Goal: Information Seeking & Learning: Learn about a topic

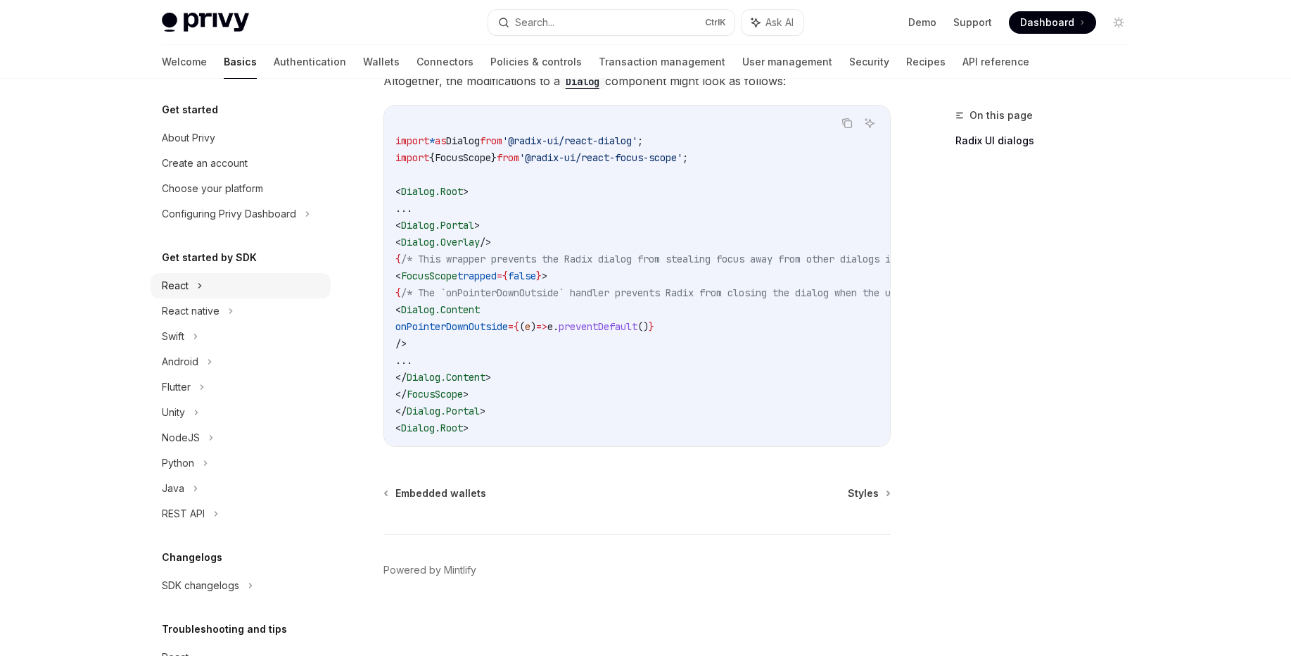
click at [182, 281] on div "React" at bounding box center [175, 285] width 27 height 17
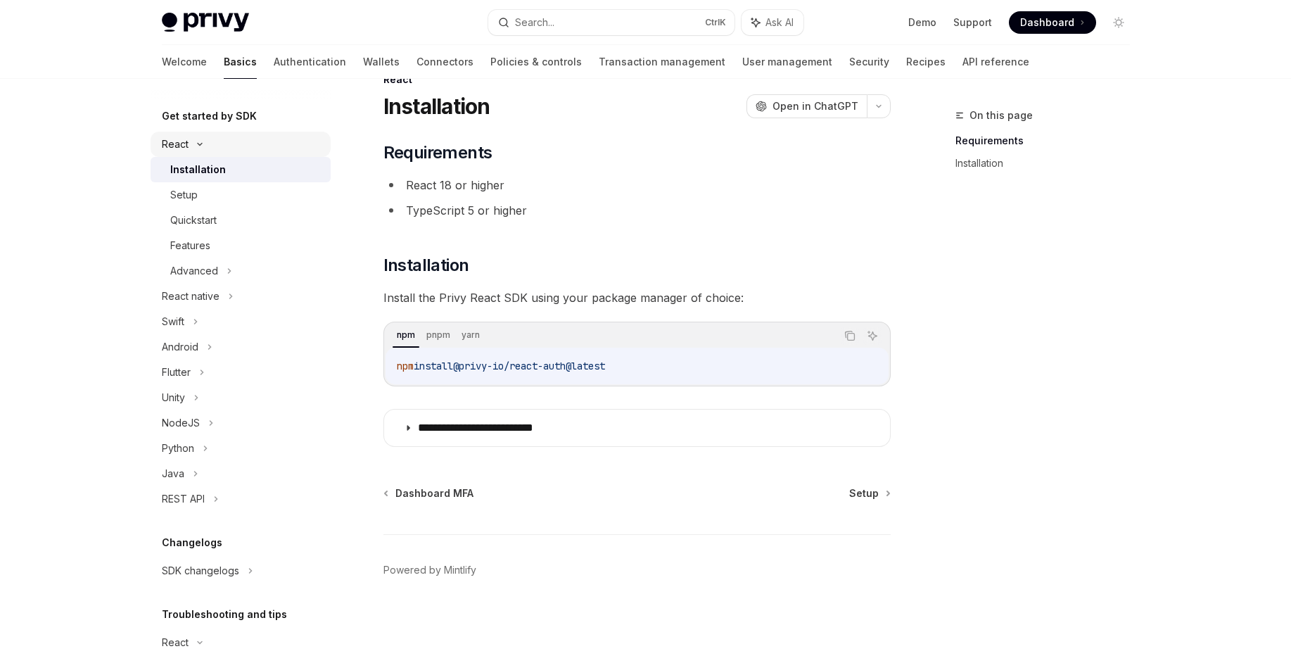
scroll to position [169, 0]
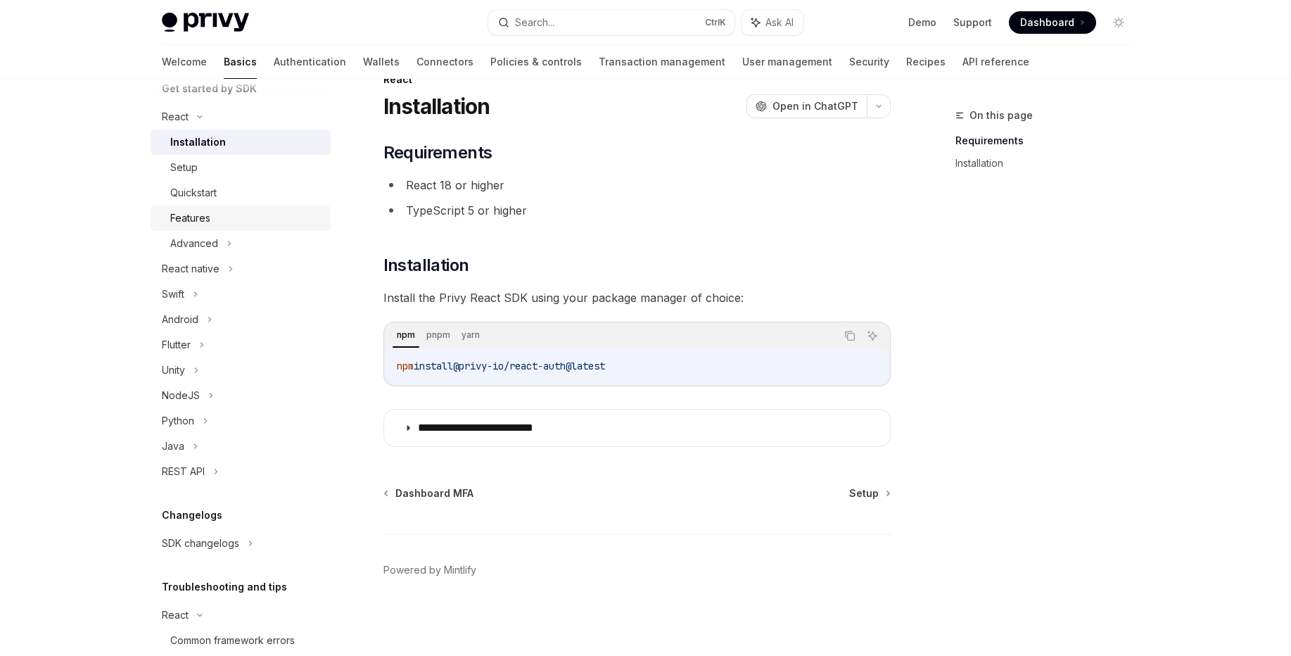
click at [208, 220] on div "Features" at bounding box center [190, 218] width 40 height 17
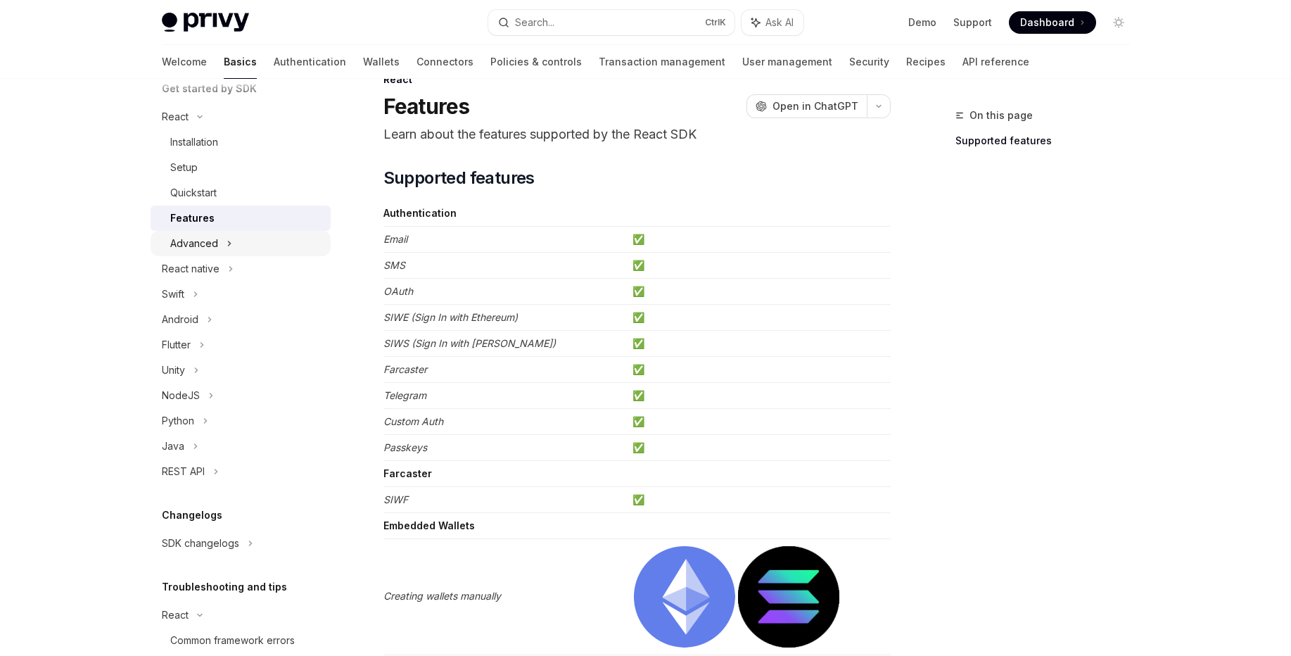
click at [216, 247] on div "Advanced" at bounding box center [194, 243] width 48 height 17
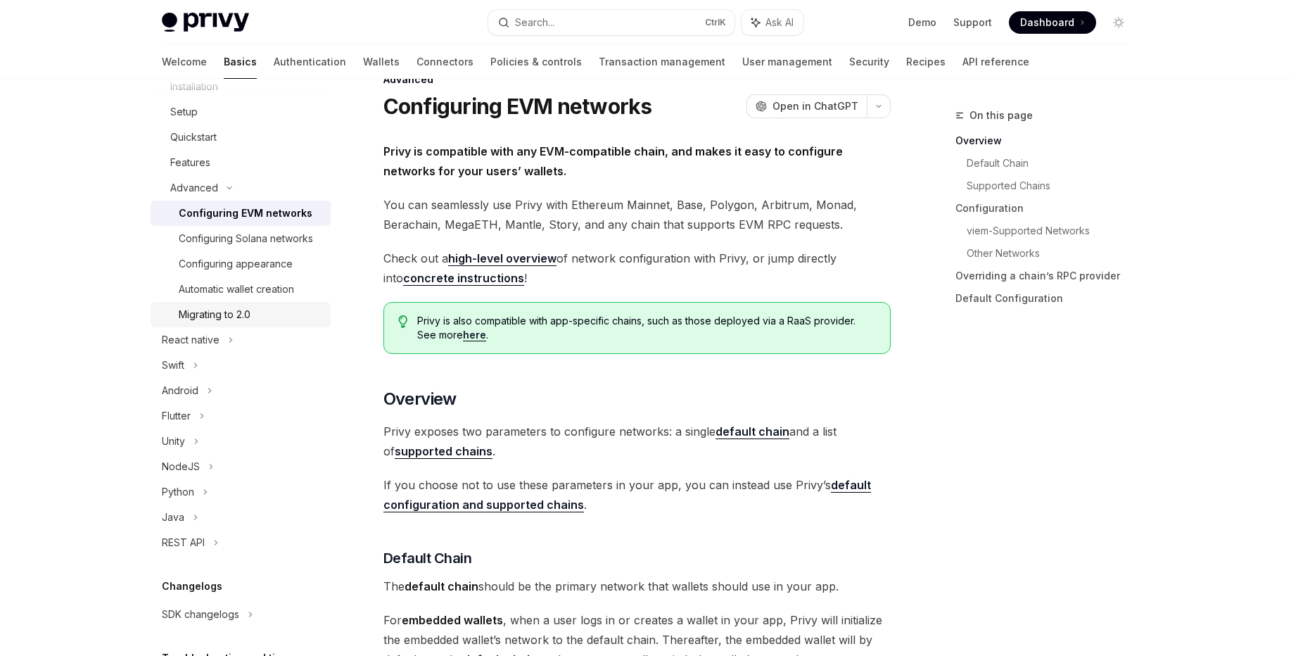
scroll to position [338, 0]
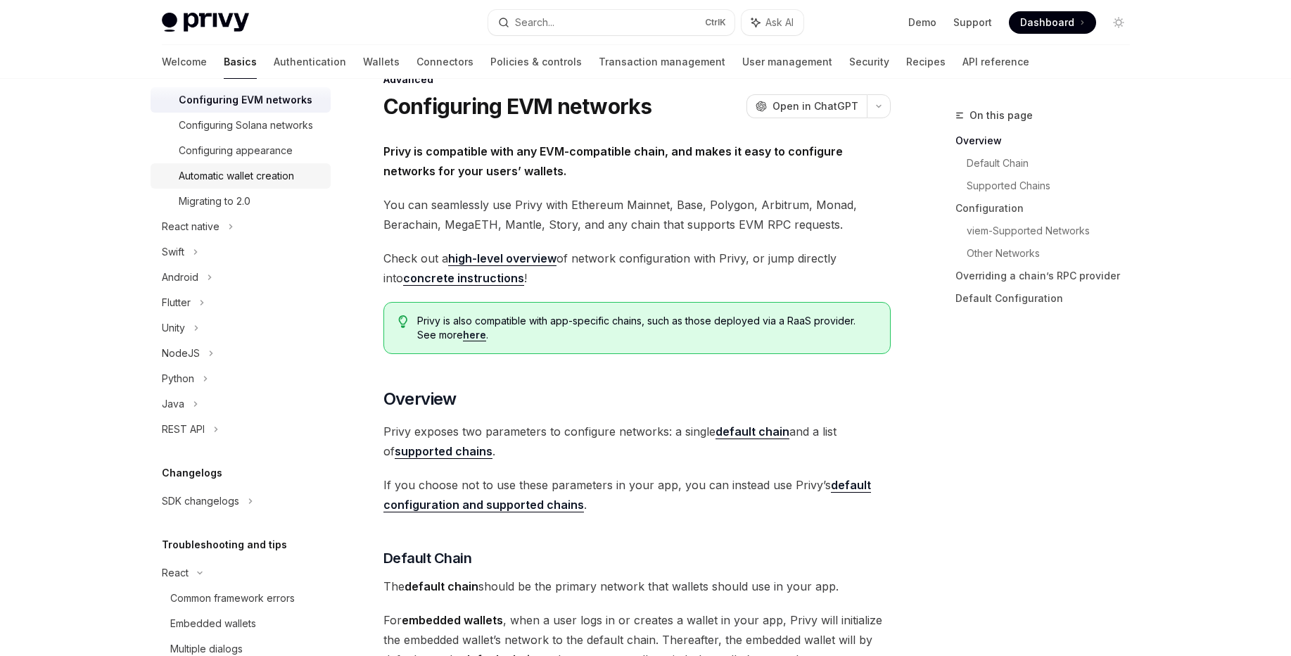
click at [229, 184] on div "Automatic wallet creation" at bounding box center [236, 175] width 115 height 17
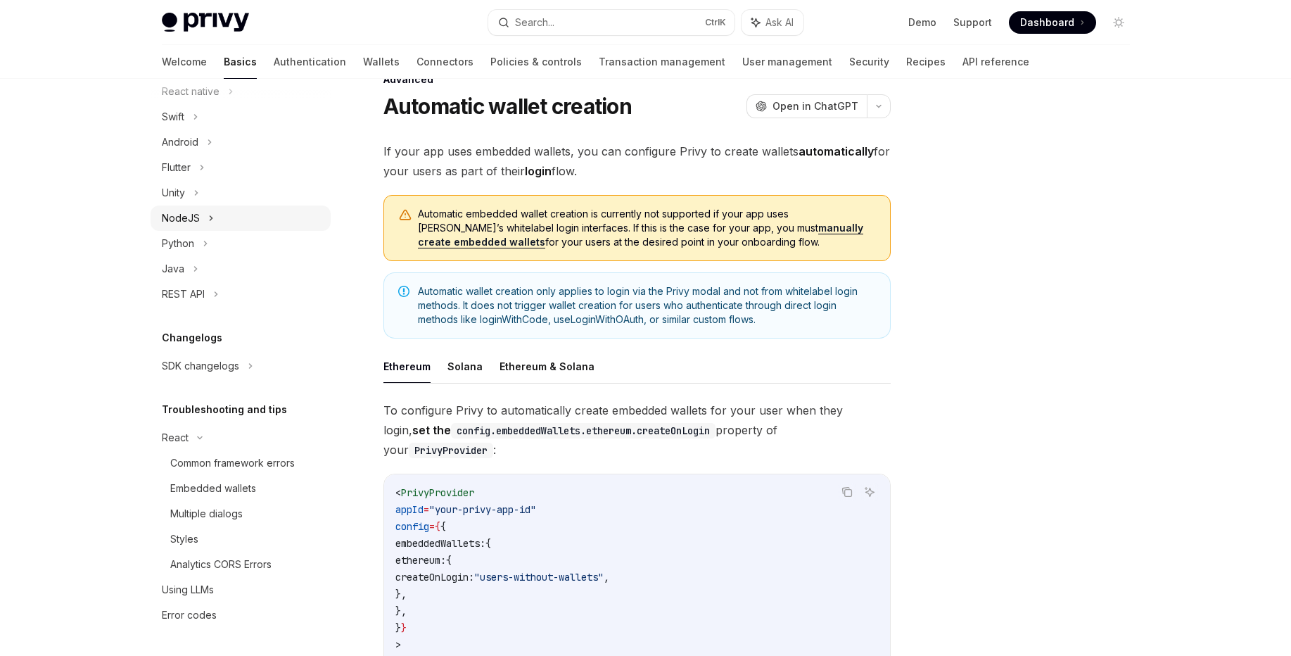
scroll to position [490, 0]
click at [543, 369] on button "Ethereum & Solana" at bounding box center [547, 366] width 95 height 33
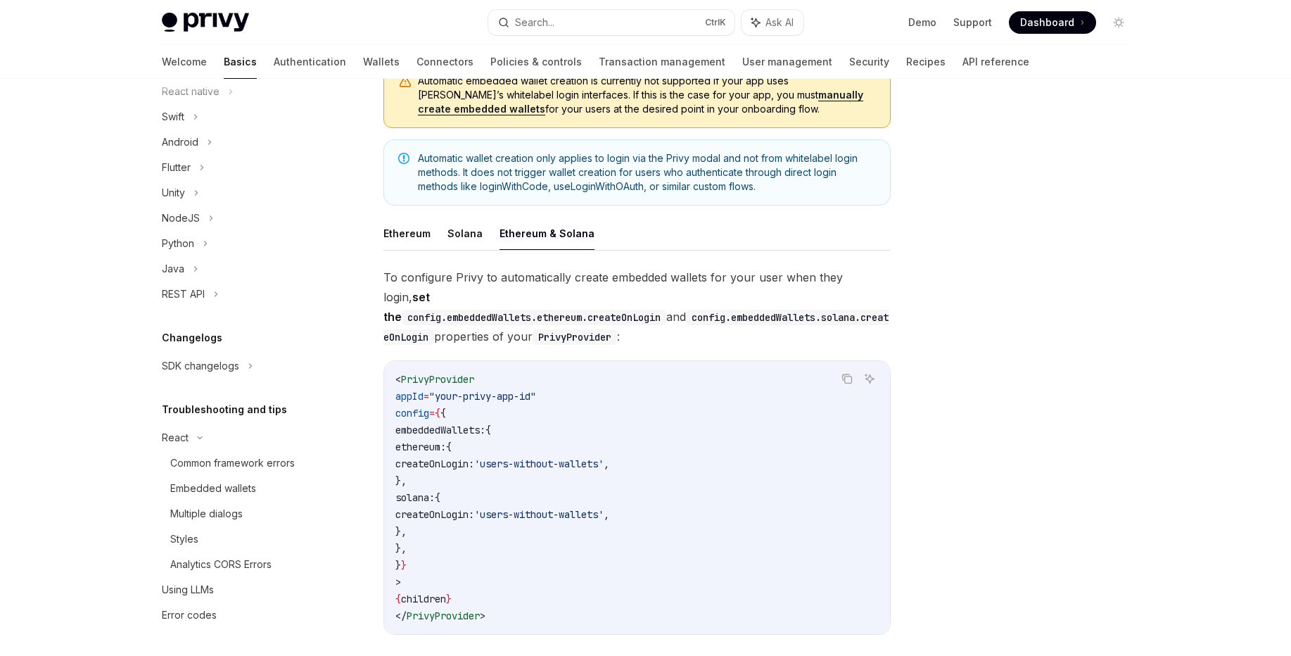
scroll to position [205, 0]
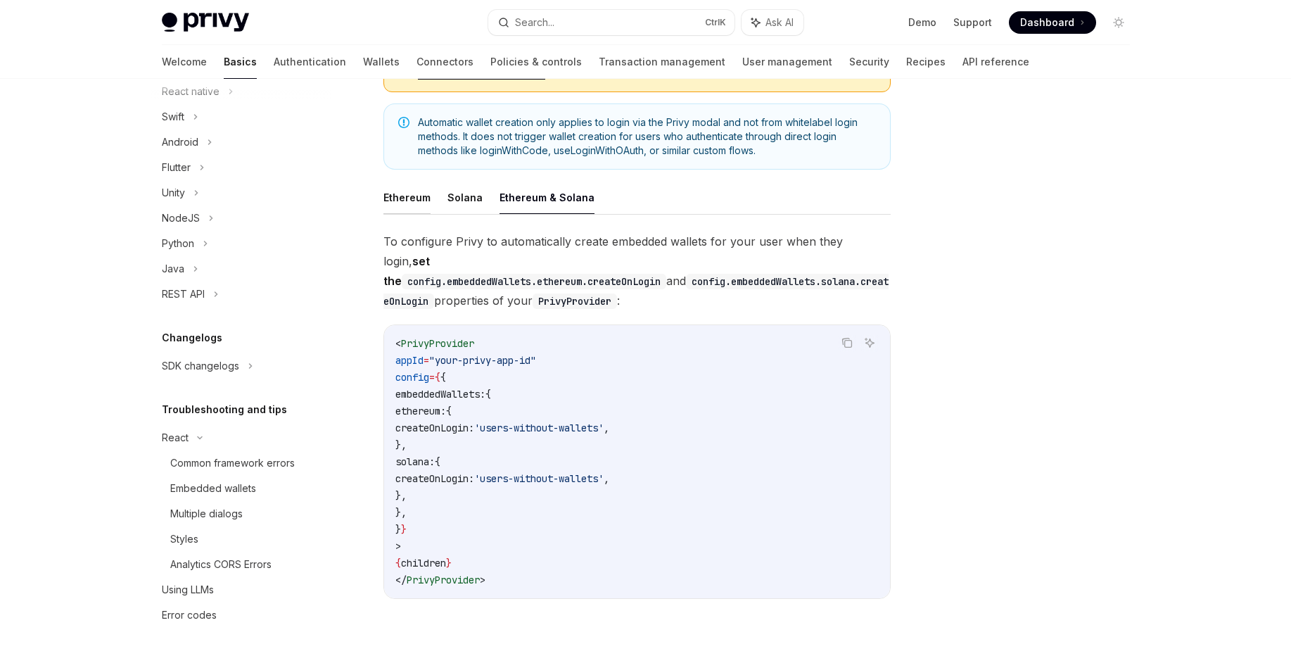
click at [421, 200] on button "Ethereum" at bounding box center [406, 197] width 47 height 33
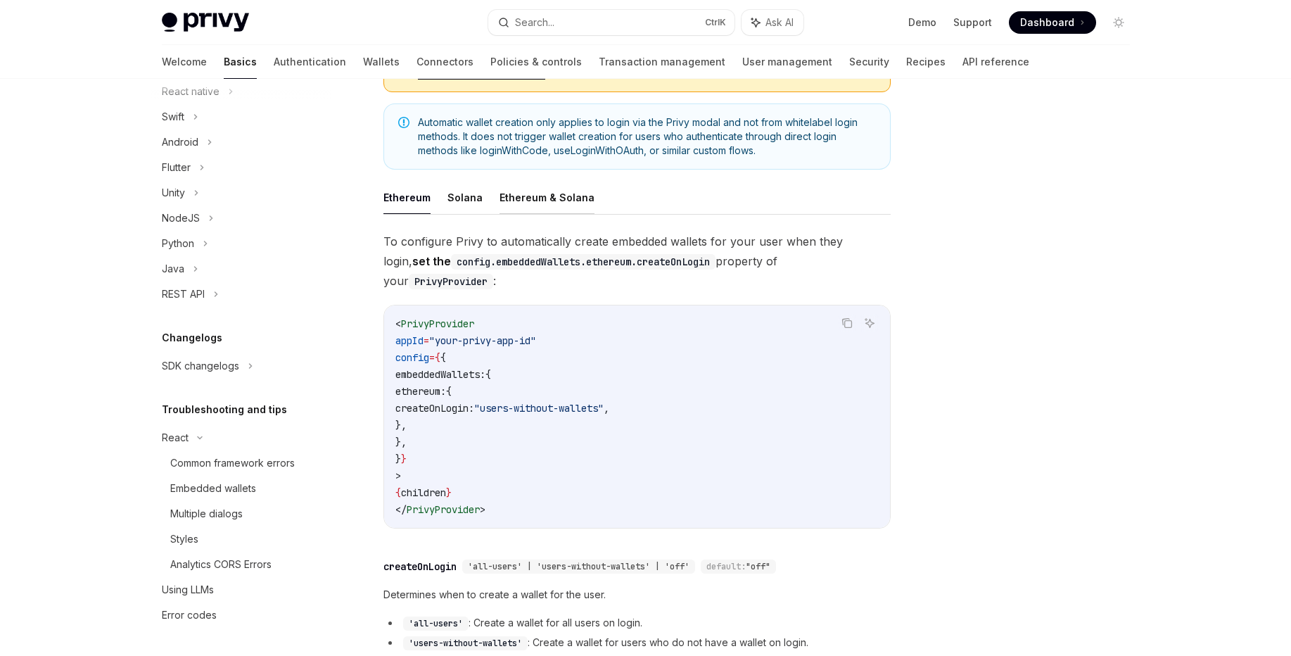
click at [516, 201] on button "Ethereum & Solana" at bounding box center [547, 197] width 95 height 33
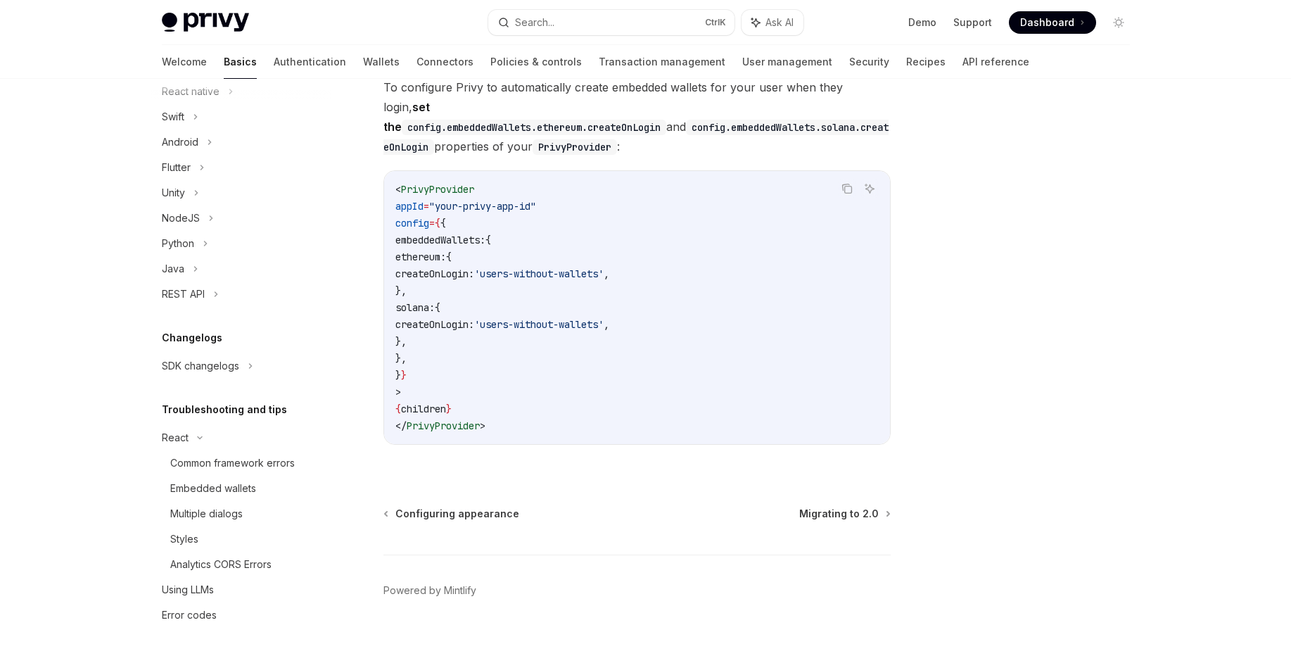
scroll to position [360, 0]
click at [239, 467] on div "Common framework errors" at bounding box center [232, 463] width 125 height 17
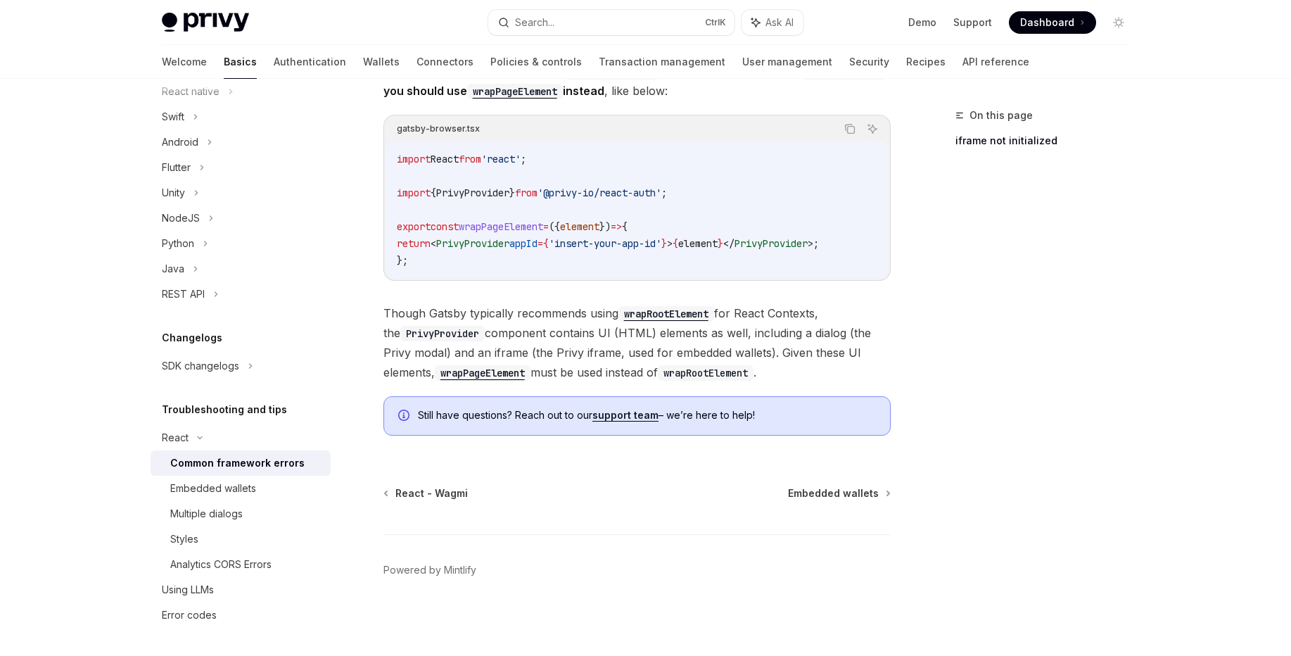
scroll to position [481, 0]
click at [230, 494] on div "Embedded wallets" at bounding box center [213, 488] width 86 height 17
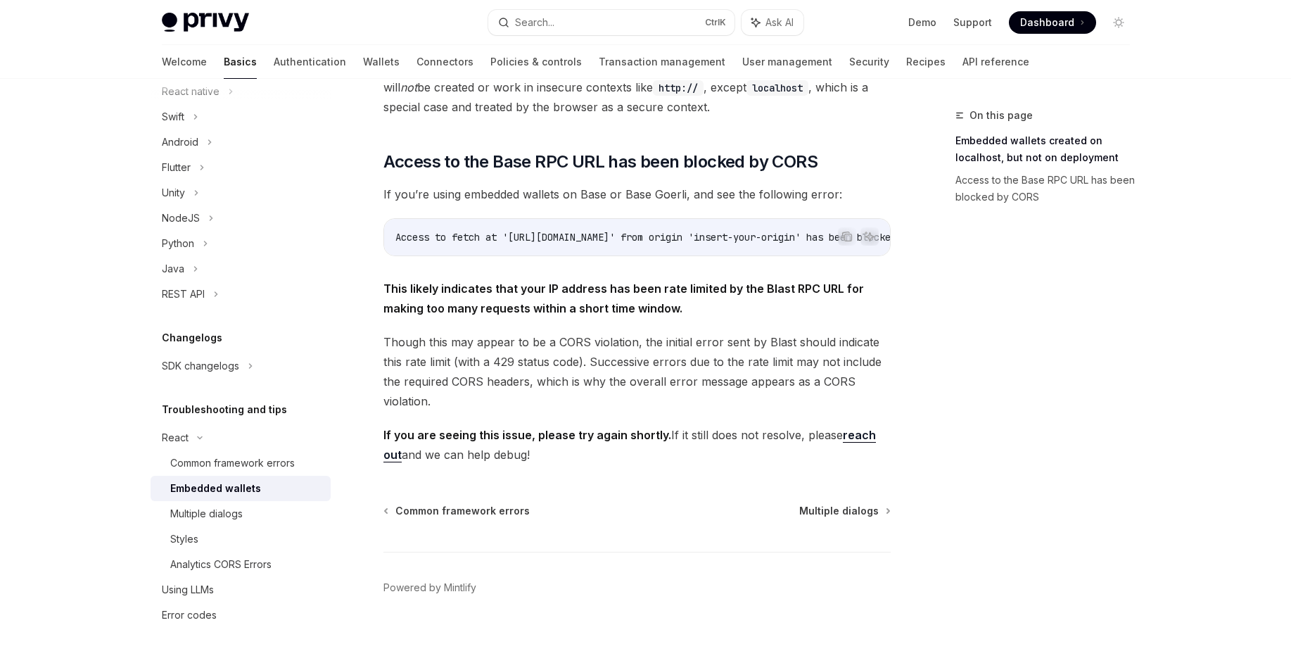
scroll to position [343, 0]
click at [208, 514] on div "Multiple dialogs" at bounding box center [206, 513] width 72 height 17
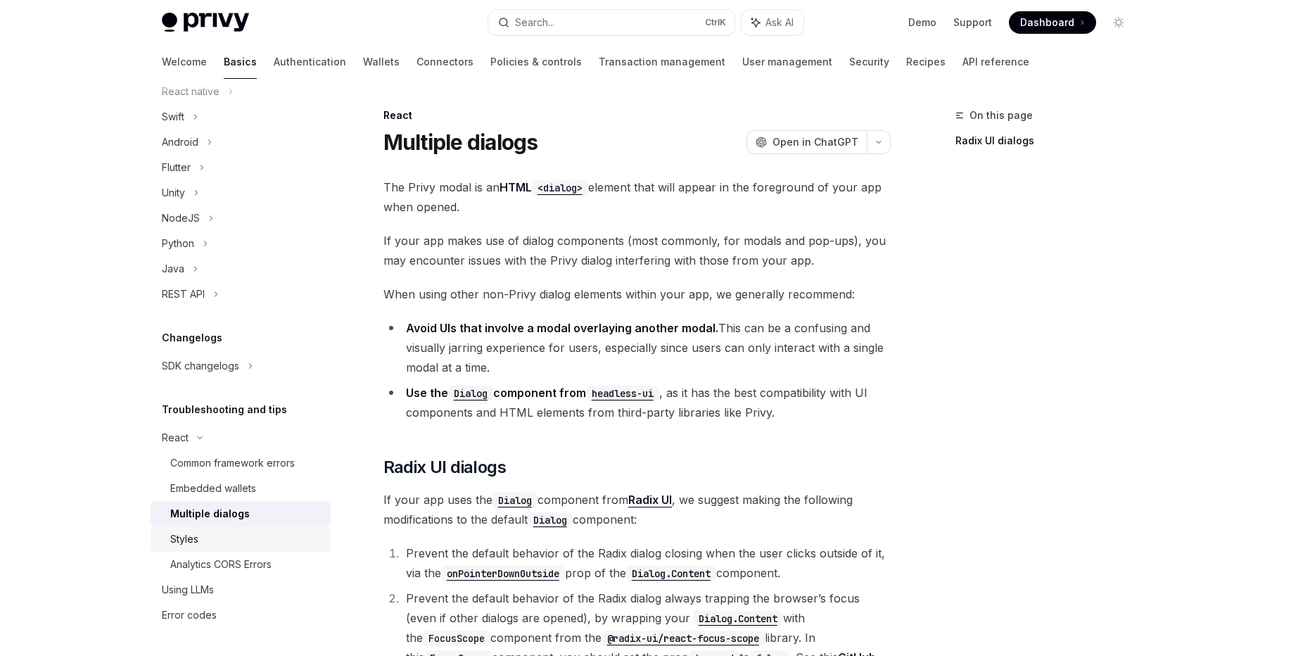
click at [205, 535] on div "Styles" at bounding box center [246, 539] width 152 height 17
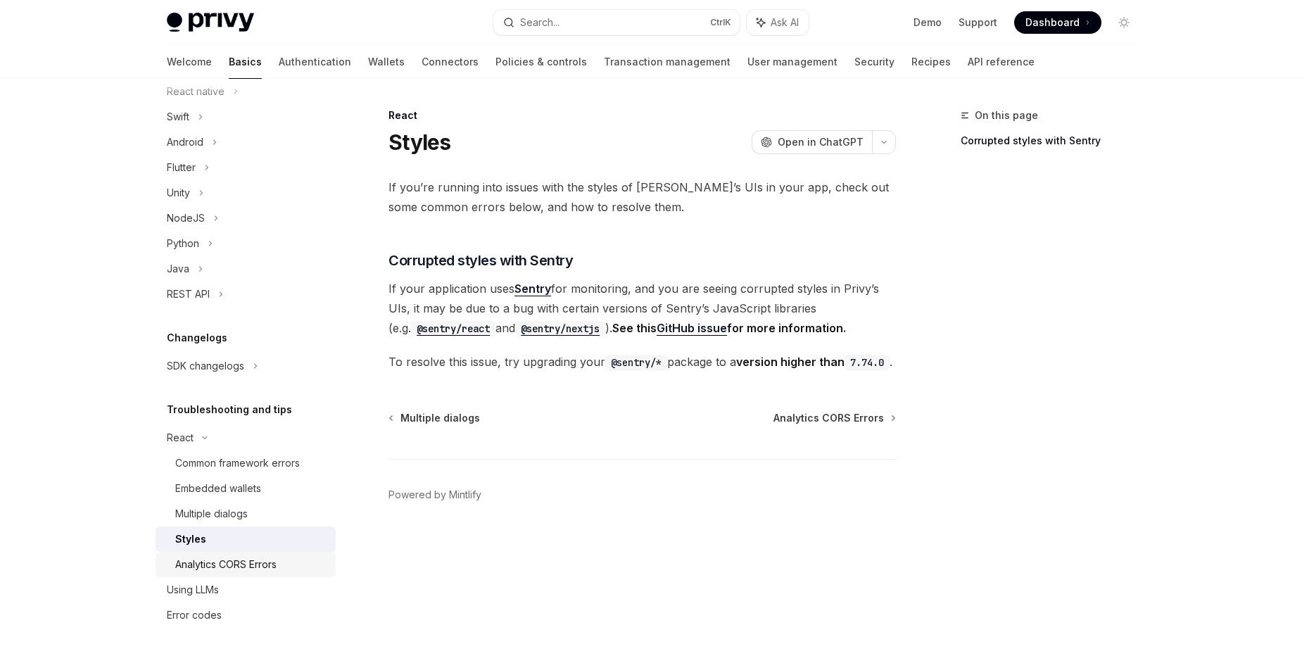
click at [216, 561] on div "Analytics CORS Errors" at bounding box center [225, 564] width 101 height 17
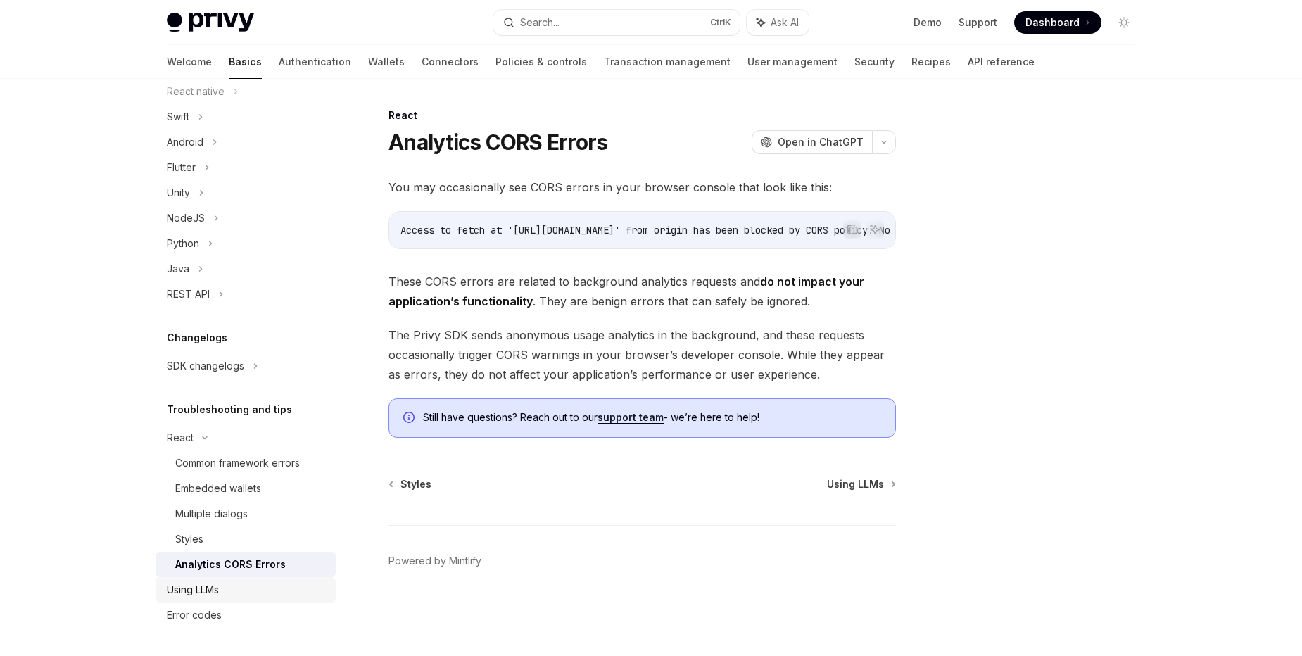
click at [197, 592] on div "Using LLMs" at bounding box center [193, 589] width 52 height 17
type textarea "*"
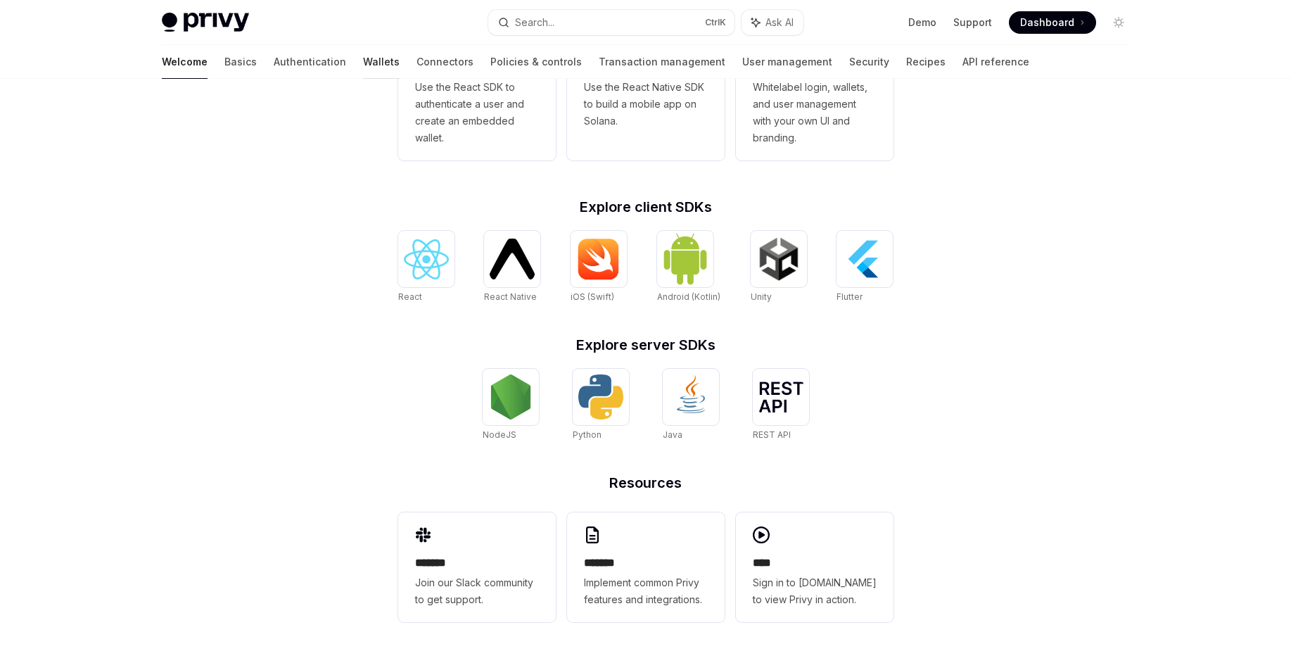
scroll to position [450, 0]
click at [363, 61] on link "Wallets" at bounding box center [381, 62] width 37 height 34
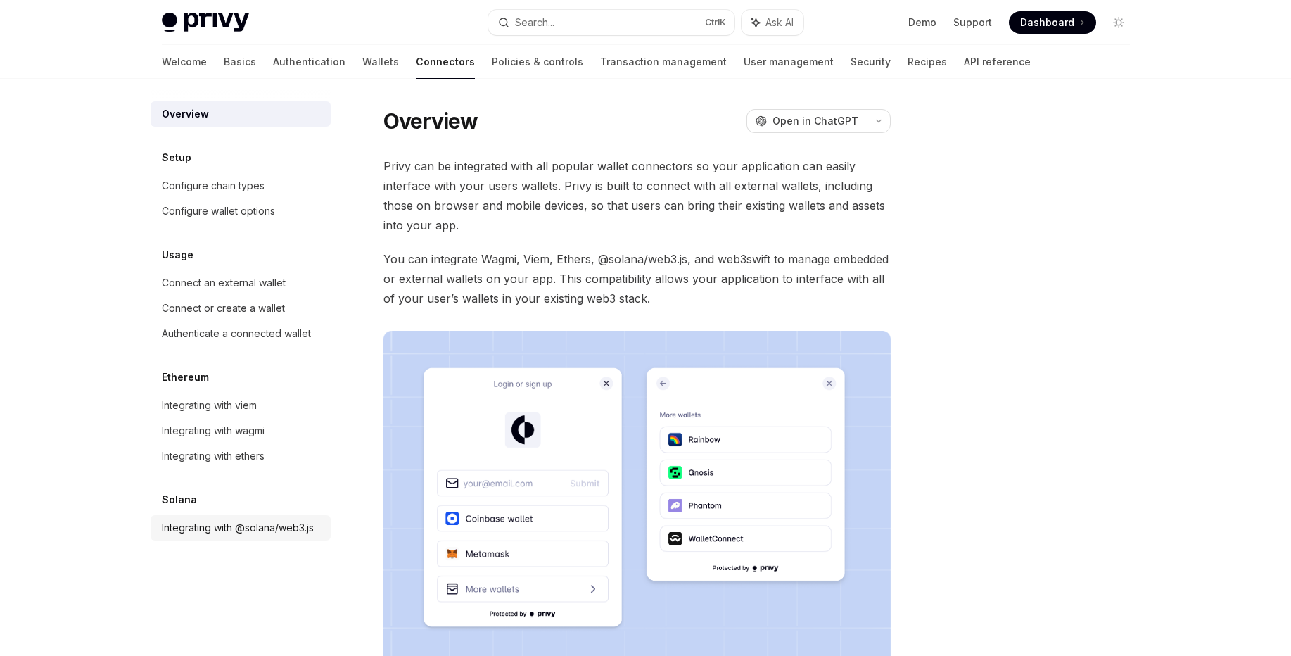
click at [222, 526] on div "Integrating with @solana/web3.js" at bounding box center [238, 527] width 152 height 17
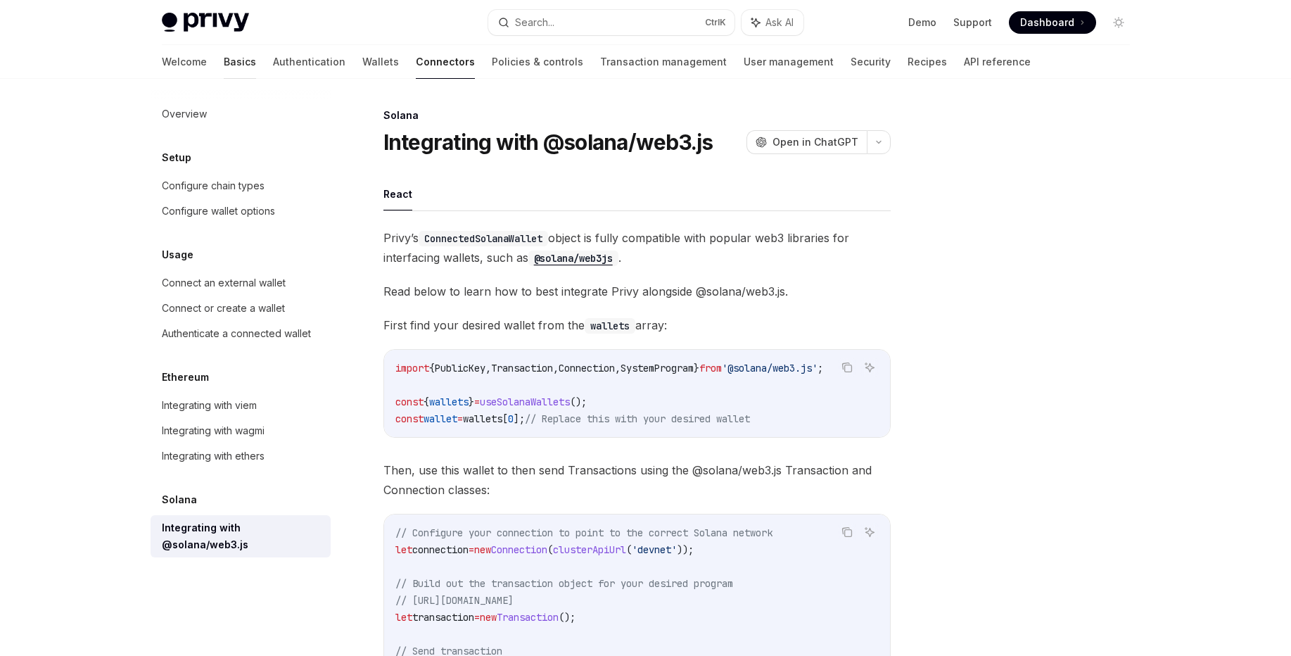
click at [224, 67] on link "Basics" at bounding box center [240, 62] width 32 height 34
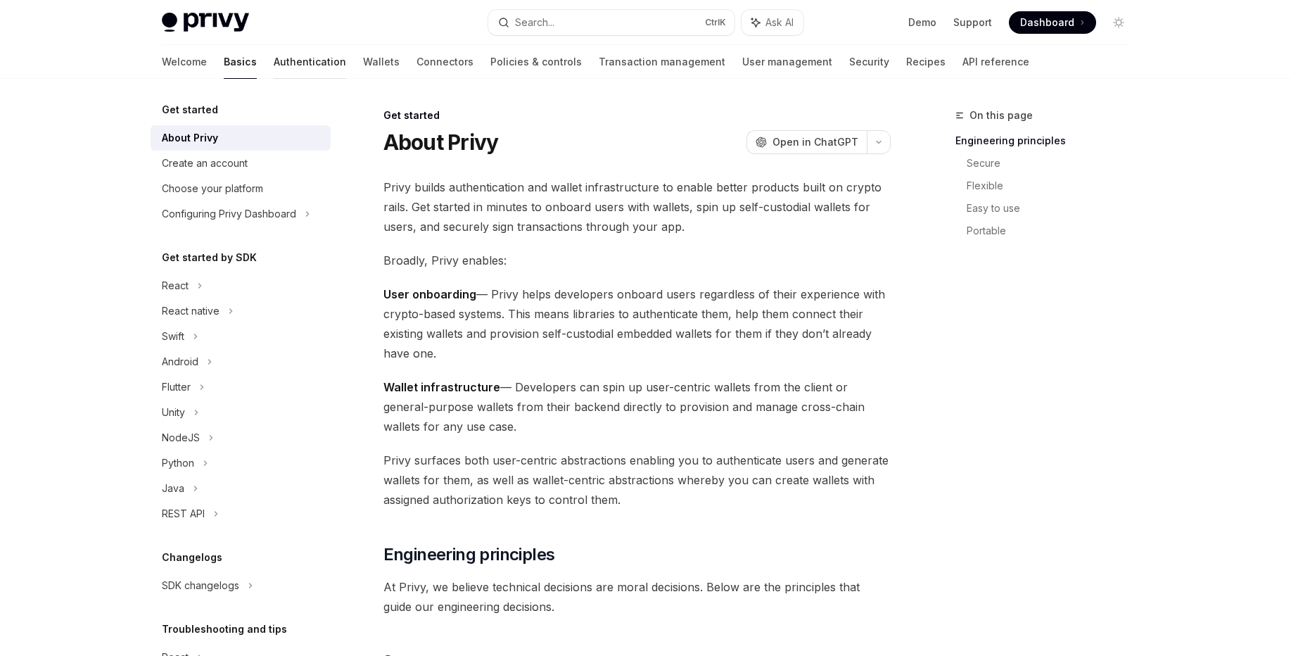
click at [274, 66] on link "Authentication" at bounding box center [310, 62] width 72 height 34
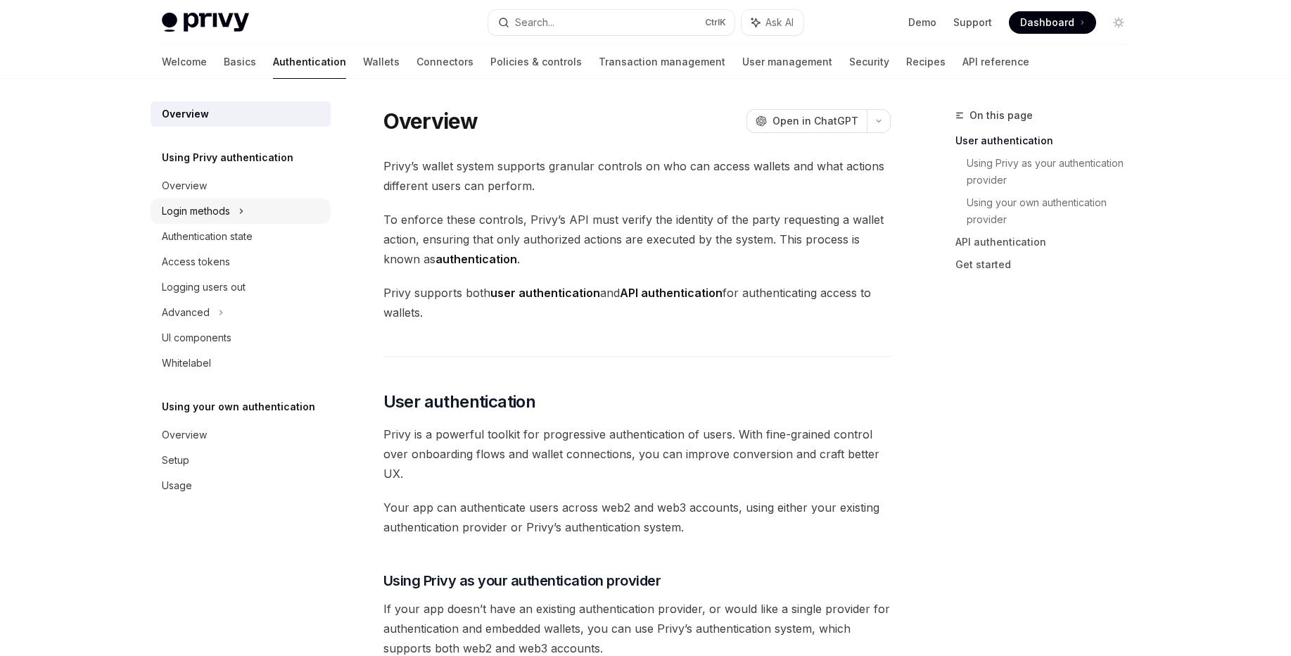
click at [208, 201] on div "Login methods" at bounding box center [241, 210] width 180 height 25
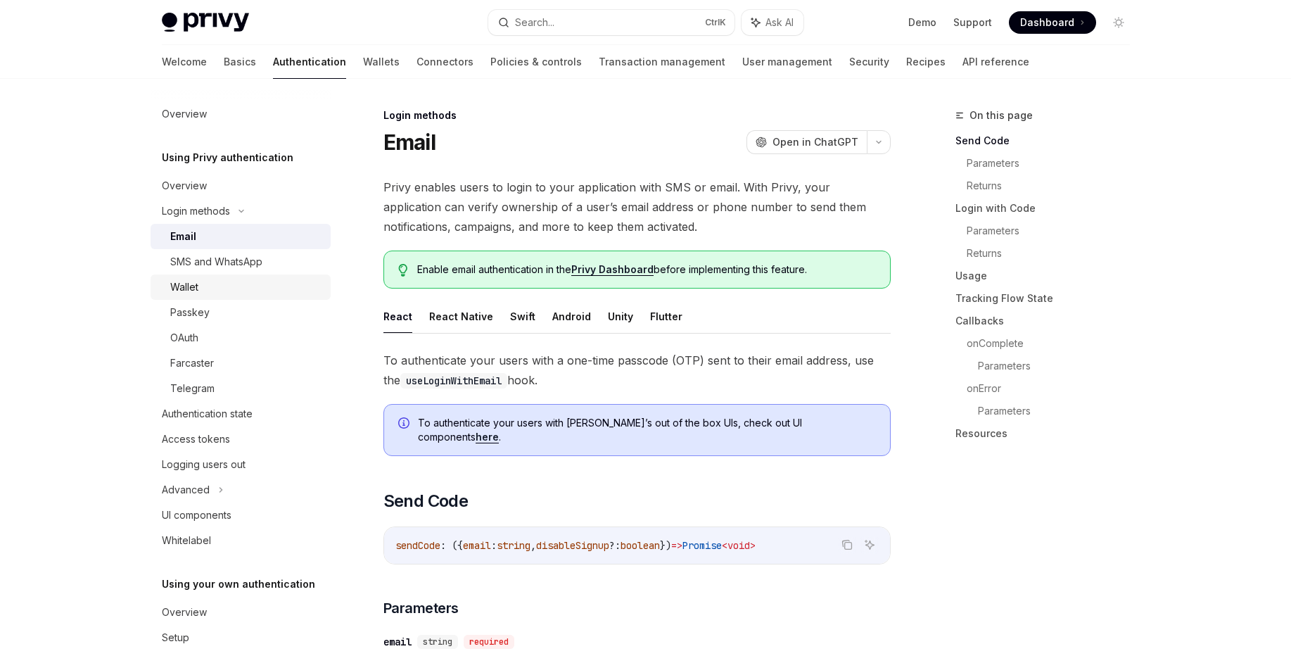
click at [214, 284] on div "Wallet" at bounding box center [246, 287] width 152 height 17
type textarea "*"
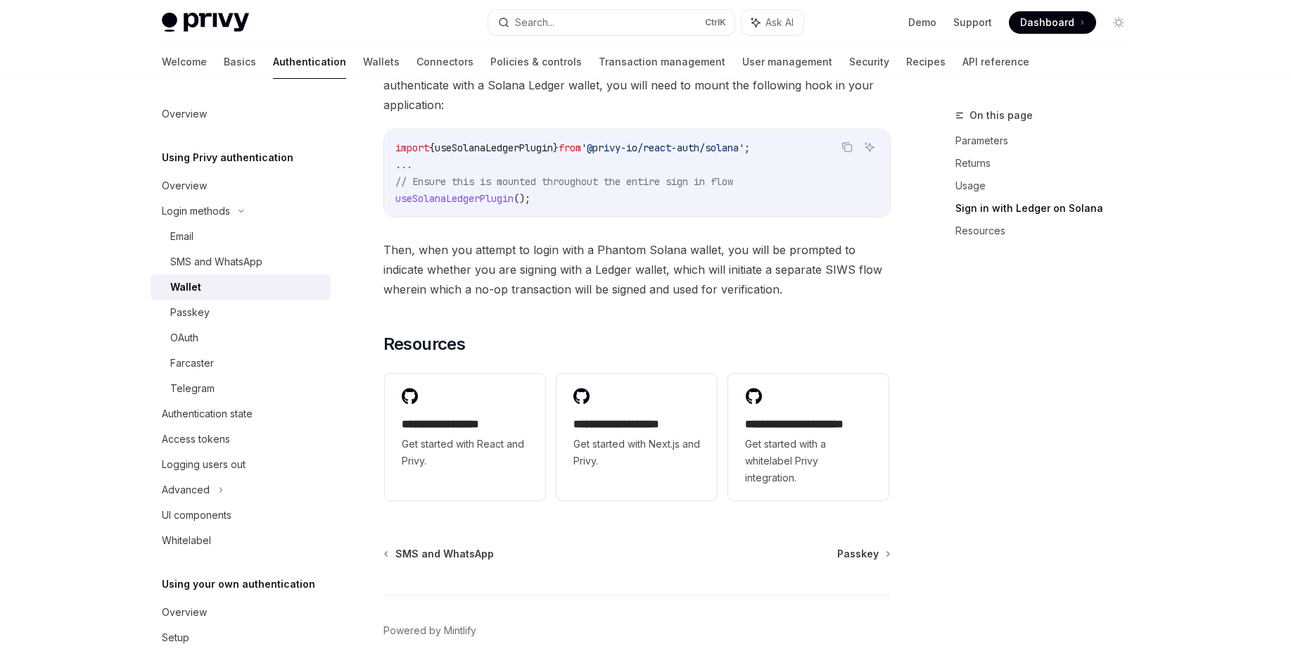
scroll to position [1351, 0]
